Goal: Task Accomplishment & Management: Manage account settings

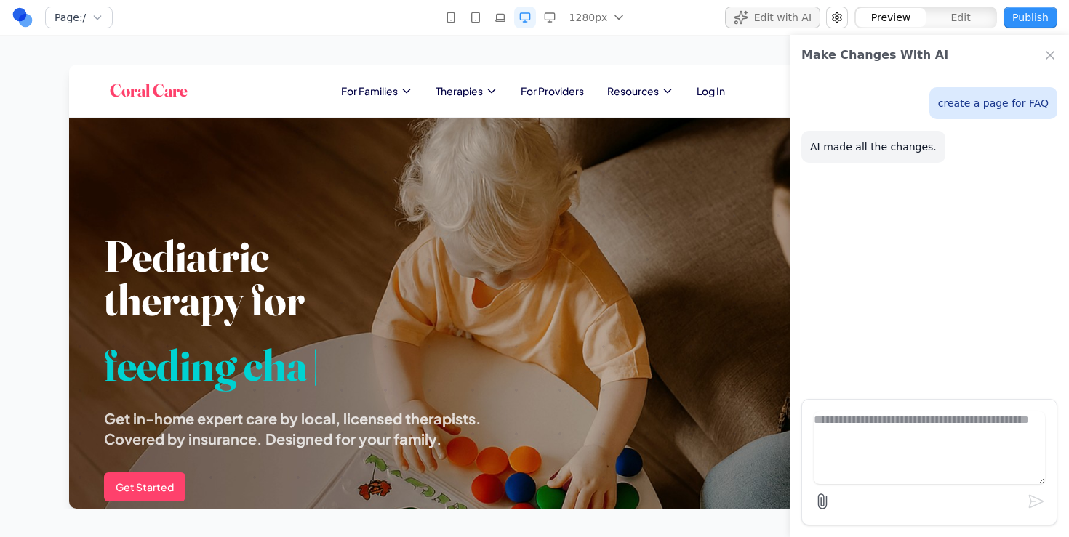
click at [390, 41] on div "Page: / 1280px 480px 768px 1024px 1280px 1536px Edit with AI Preview Edit Publi…" at bounding box center [534, 254] width 1069 height 509
click at [1053, 55] on icon "Close Chat" at bounding box center [1049, 55] width 15 height 15
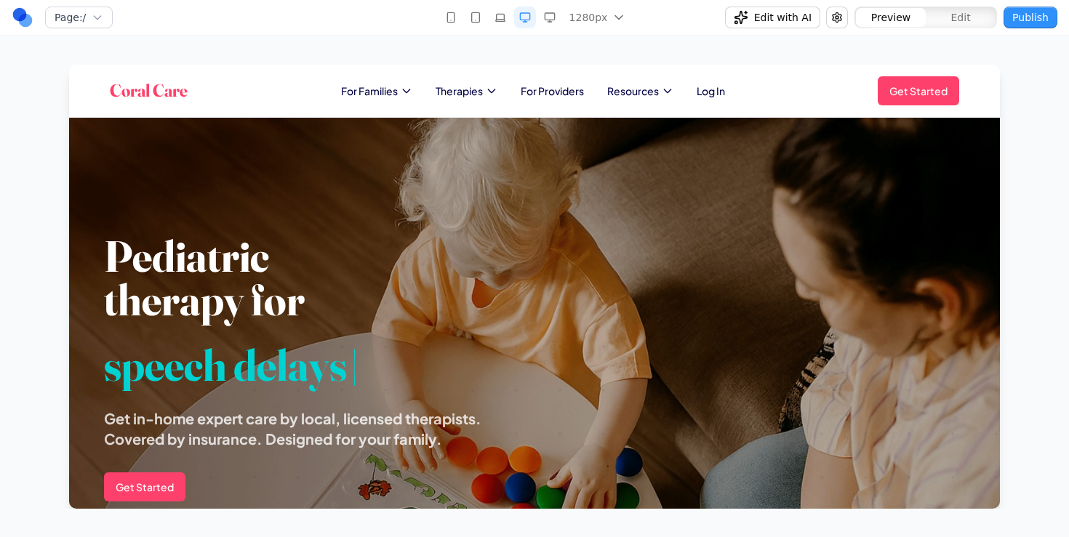
click at [488, 165] on section "Pediatric therapy for speech delays | Get in-home expert care by local, license…" at bounding box center [534, 327] width 930 height 419
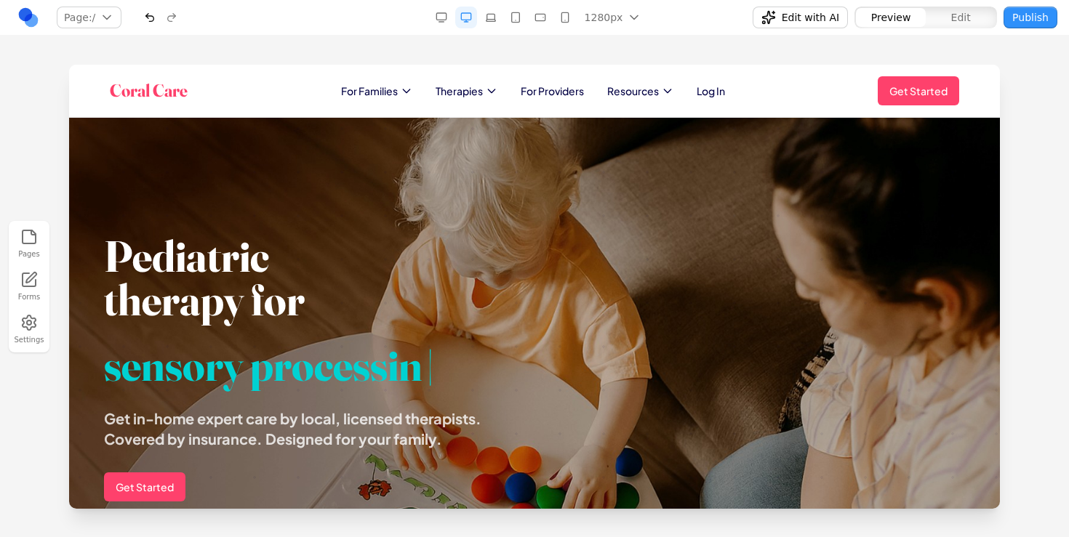
click at [306, 92] on div "Coral Care For Families Therapies For Providers Resources Log In Get Started Op…" at bounding box center [534, 90] width 849 height 29
click at [313, 50] on div "Pages Forms Settings" at bounding box center [534, 287] width 1069 height 502
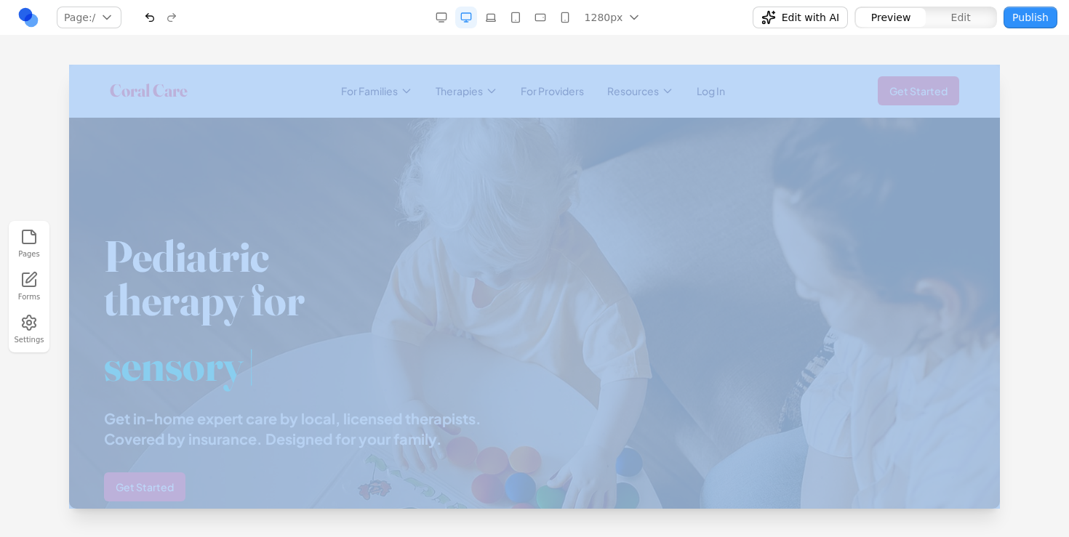
click at [313, 50] on div "Pages Forms Settings" at bounding box center [534, 287] width 1069 height 502
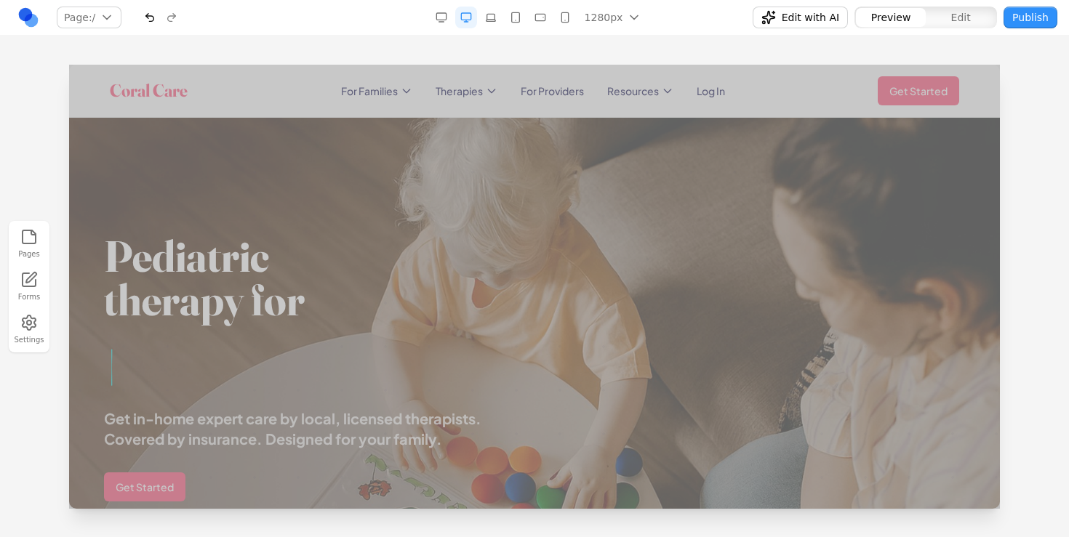
click at [299, 156] on section "Pediatric therapy for | Get in-home expert care by local, licensed therapists. …" at bounding box center [534, 327] width 930 height 419
click at [270, 265] on h1 "Pediatric therapy for" at bounding box center [310, 277] width 413 height 87
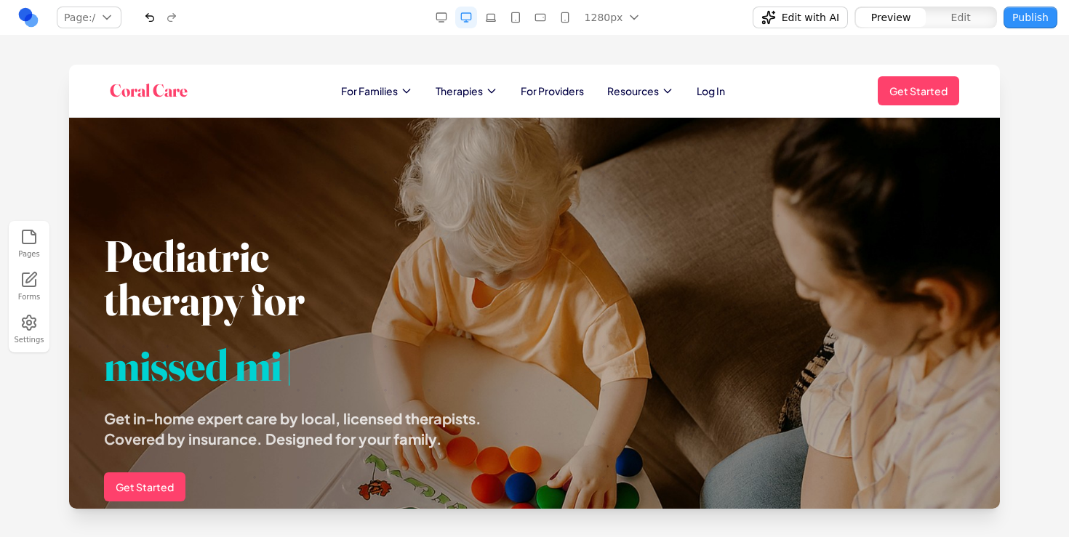
click at [1029, 212] on div at bounding box center [534, 301] width 1069 height 472
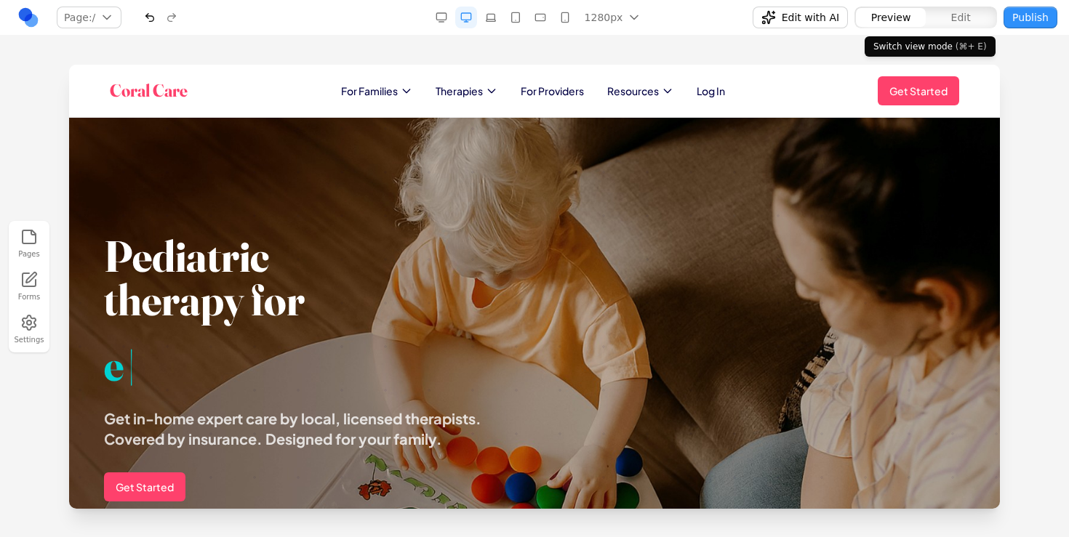
click at [937, 15] on button "Edit" at bounding box center [960, 17] width 70 height 19
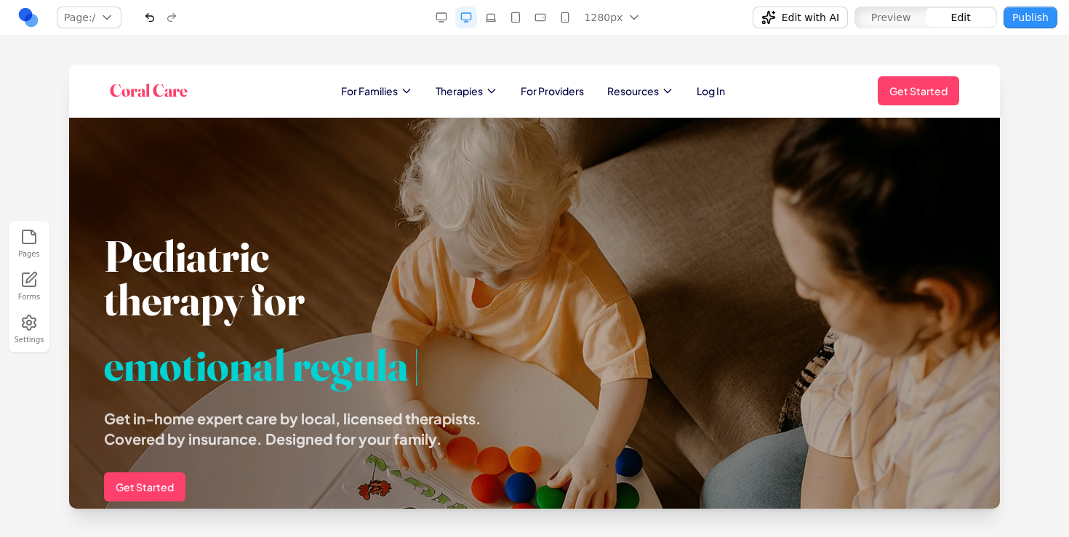
click at [260, 276] on h1 "Pediatric therapy for" at bounding box center [310, 277] width 413 height 87
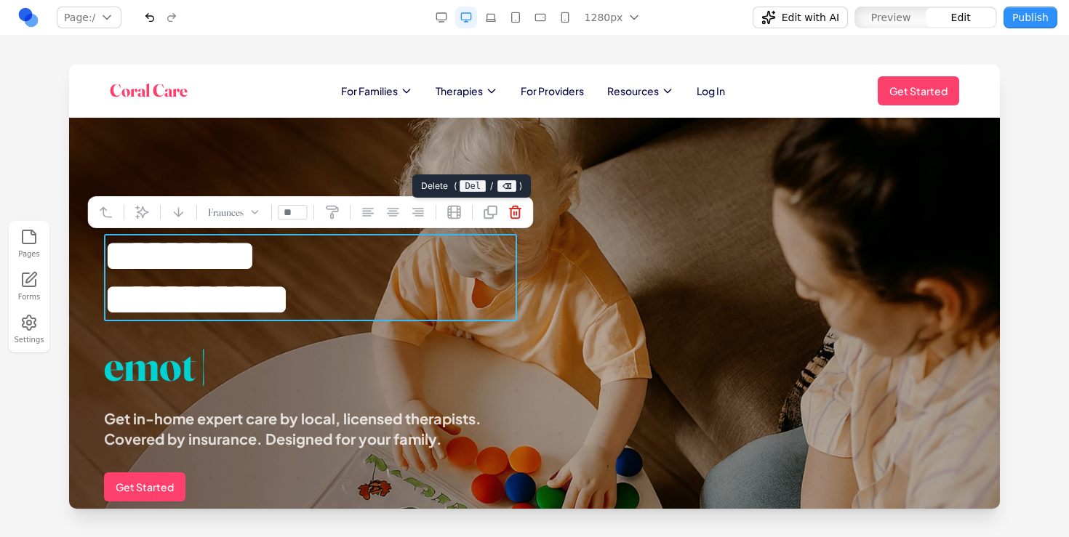
click at [522, 204] on button at bounding box center [515, 212] width 23 height 23
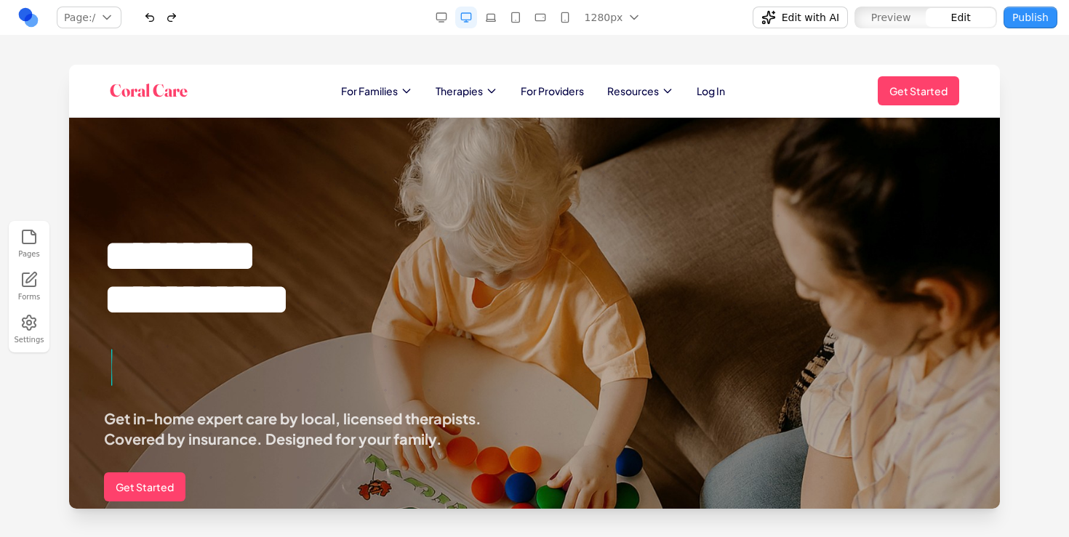
click at [255, 52] on div "Pages Forms Settings" at bounding box center [534, 287] width 1069 height 502
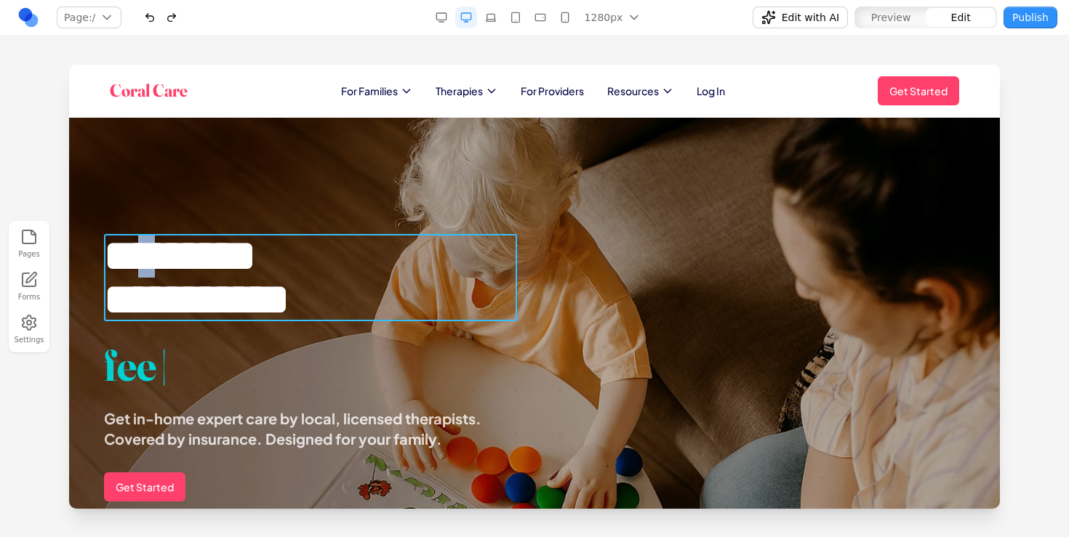
click at [169, 261] on h1 "**********" at bounding box center [310, 277] width 413 height 87
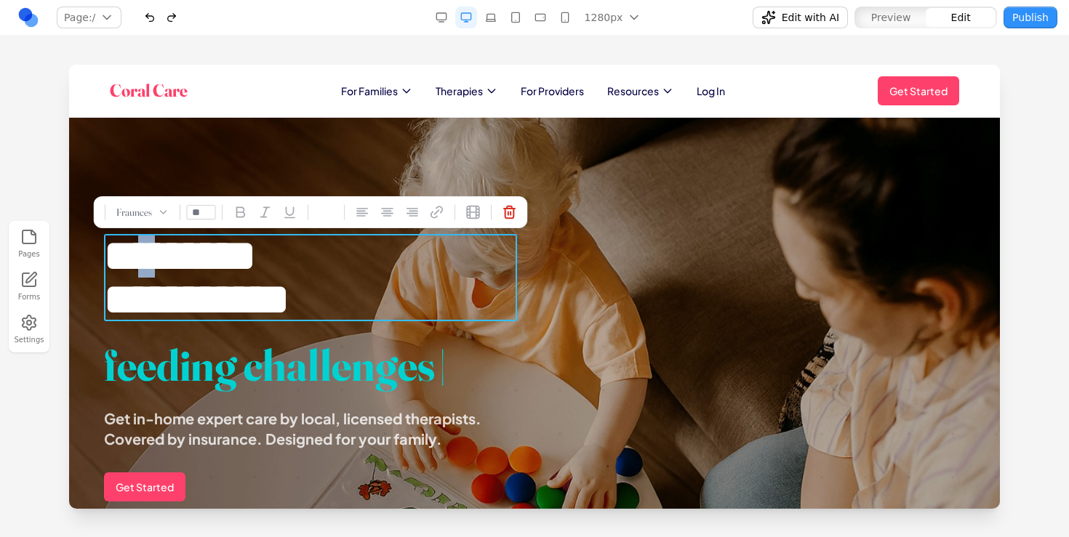
click at [521, 209] on button at bounding box center [509, 212] width 23 height 23
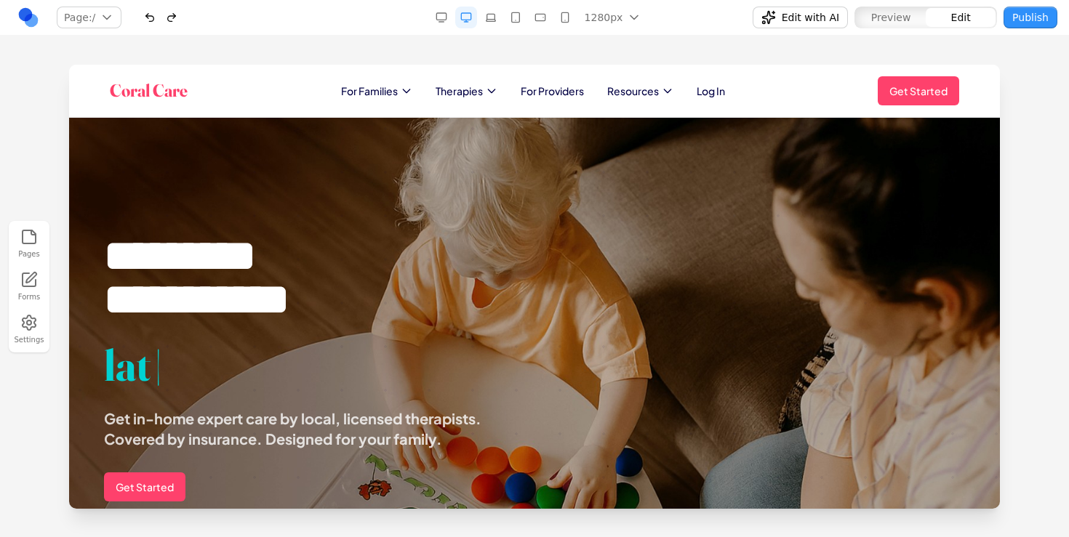
click at [315, 54] on div "Pages Forms Settings" at bounding box center [534, 287] width 1069 height 502
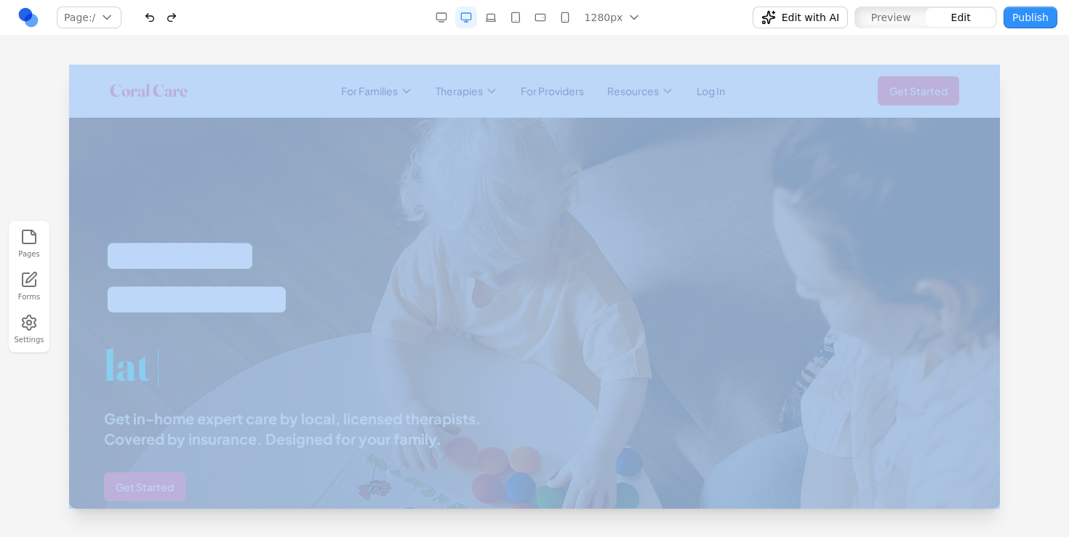
click at [315, 54] on div "Pages Forms Settings" at bounding box center [534, 287] width 1069 height 502
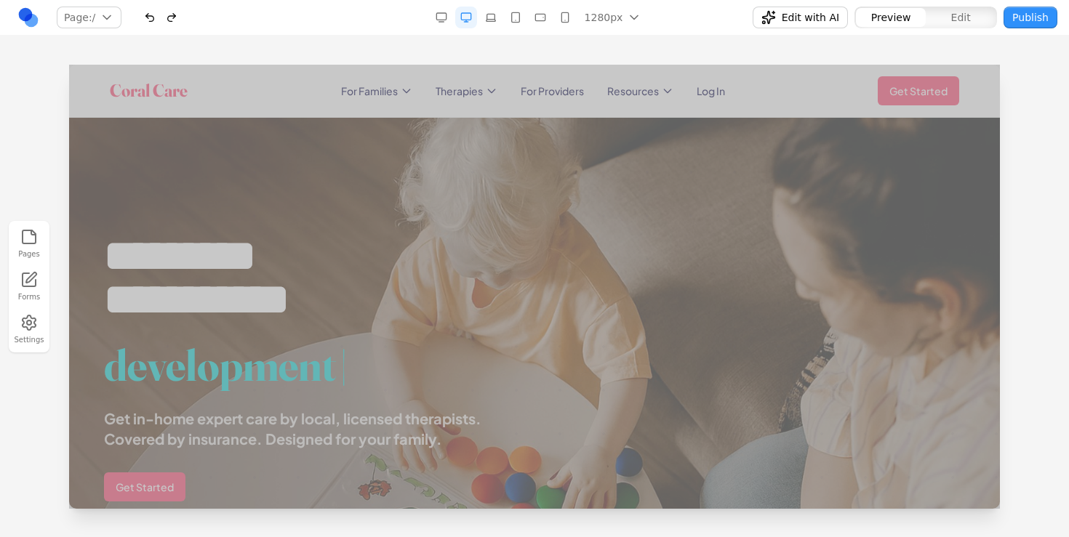
click at [340, 76] on div "Coral Care For Families Therapies For Providers Resources Log In Get Started Op…" at bounding box center [534, 91] width 872 height 52
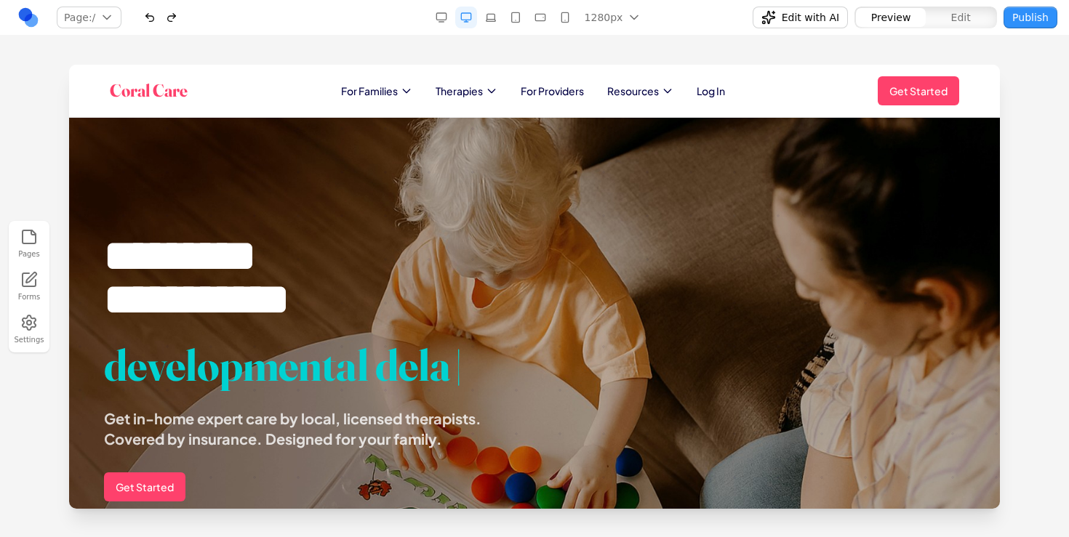
click at [340, 63] on div "Pages Forms Settings" at bounding box center [534, 287] width 1069 height 502
click at [342, 53] on div "Pages Forms Settings" at bounding box center [534, 287] width 1069 height 502
click at [353, 44] on div "Pages Forms Settings" at bounding box center [534, 287] width 1069 height 502
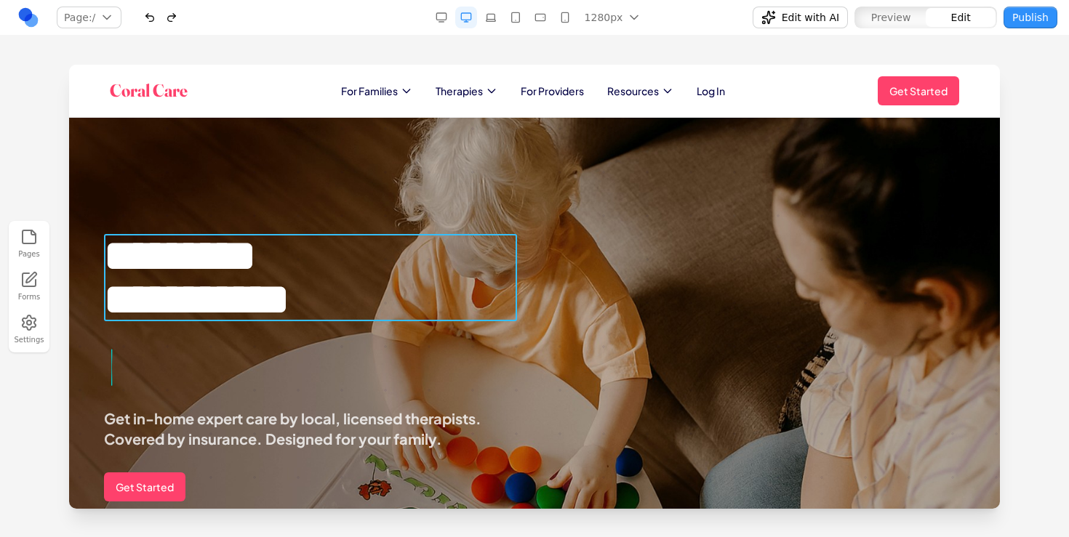
click at [186, 258] on h1 "**********" at bounding box center [310, 277] width 413 height 87
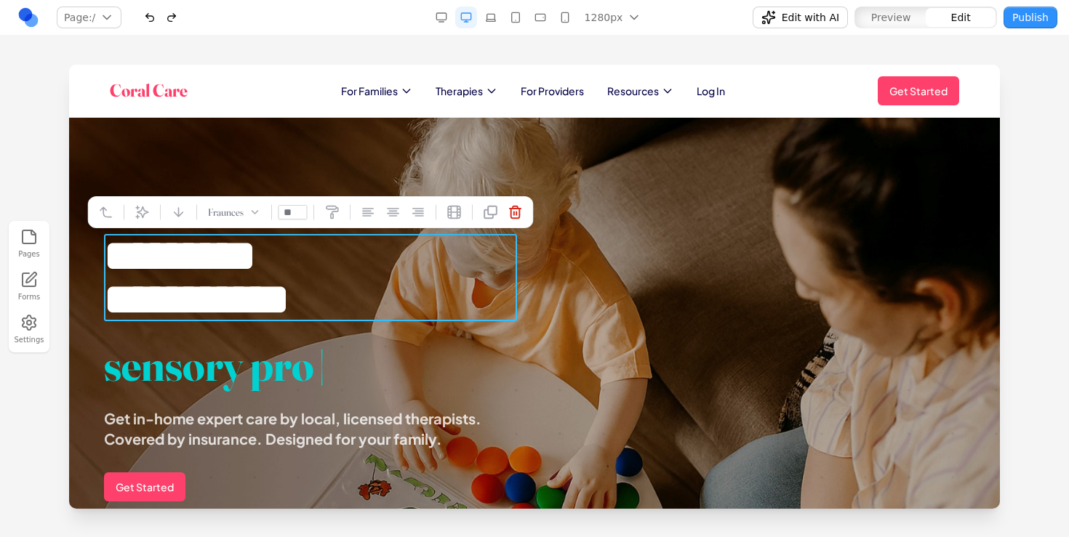
click at [295, 330] on div "**********" at bounding box center [310, 341] width 413 height 215
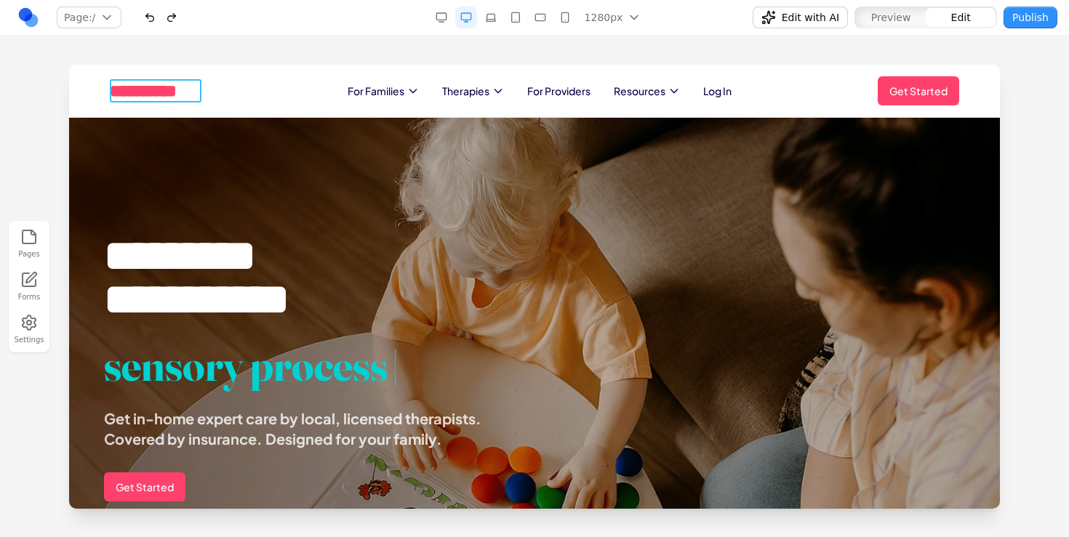
click at [166, 92] on h1 "**********" at bounding box center [156, 90] width 92 height 23
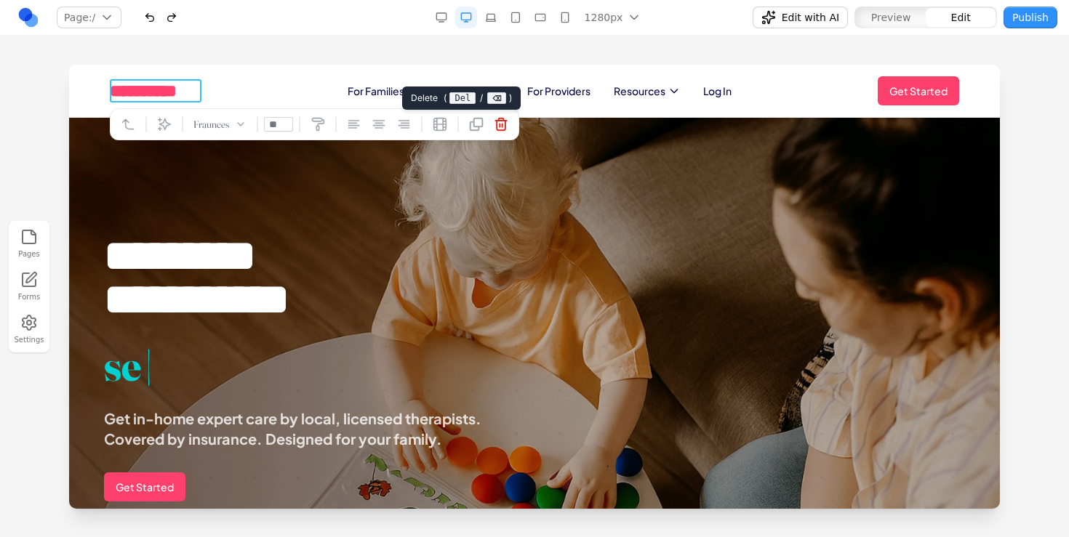
click at [511, 115] on button at bounding box center [500, 124] width 23 height 23
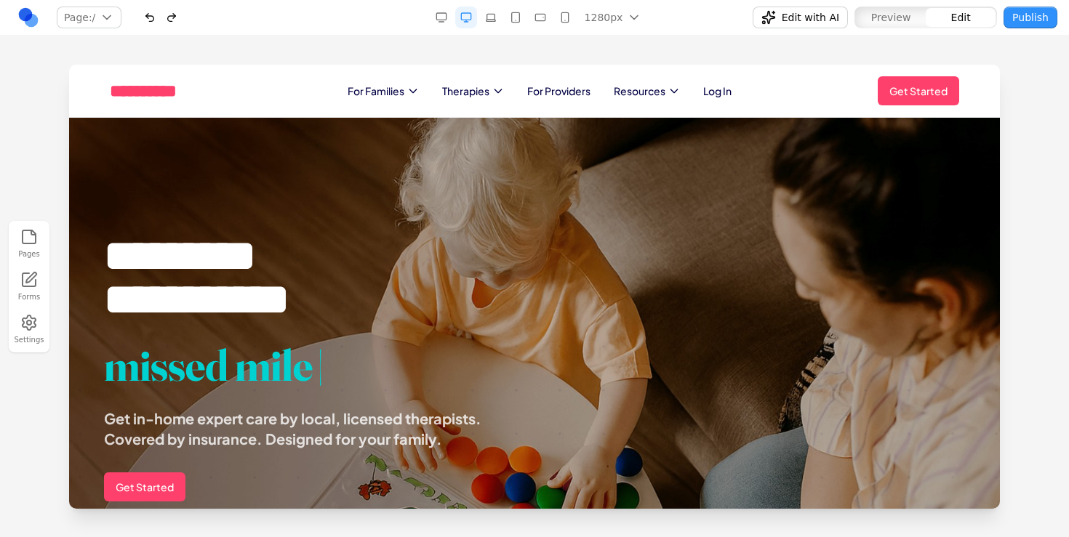
click at [327, 38] on div "Pages Forms Settings" at bounding box center [534, 287] width 1069 height 502
click at [275, 51] on div "Pages Forms Settings" at bounding box center [534, 287] width 1069 height 502
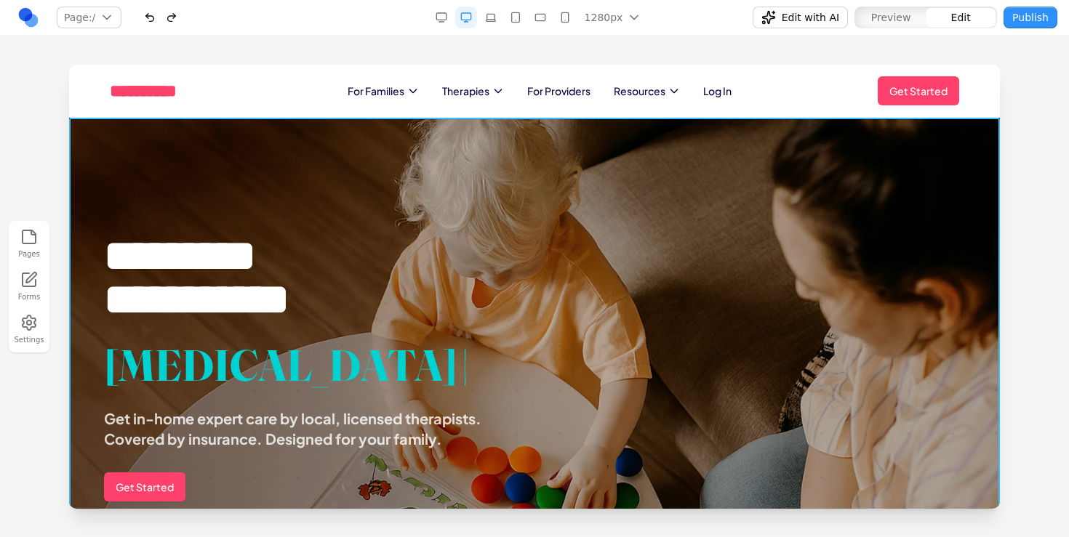
click at [289, 195] on section "**********" at bounding box center [534, 327] width 930 height 419
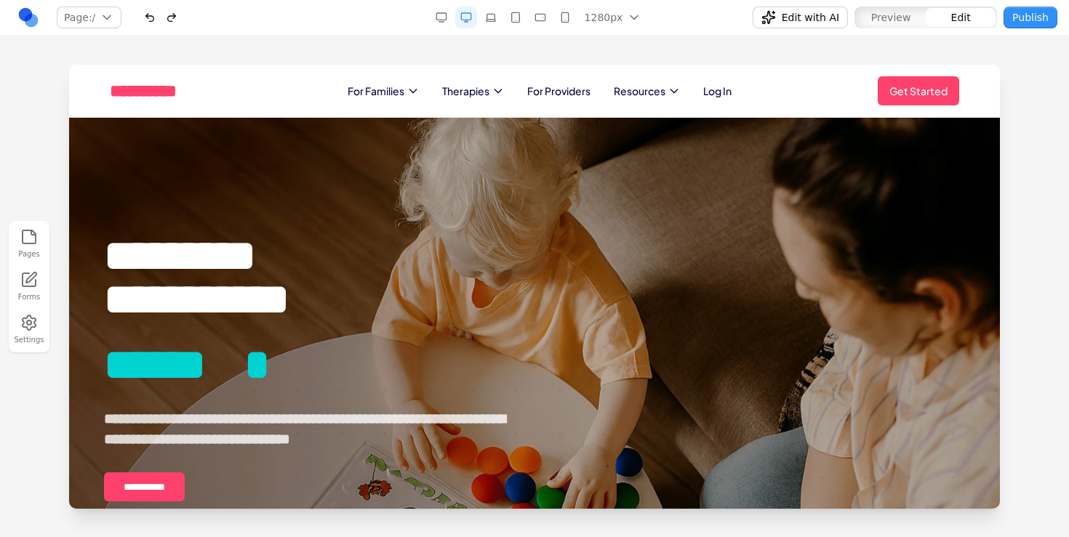
click at [517, 54] on div "Pages Forms Settings" at bounding box center [534, 287] width 1069 height 502
